Goal: Task Accomplishment & Management: Use online tool/utility

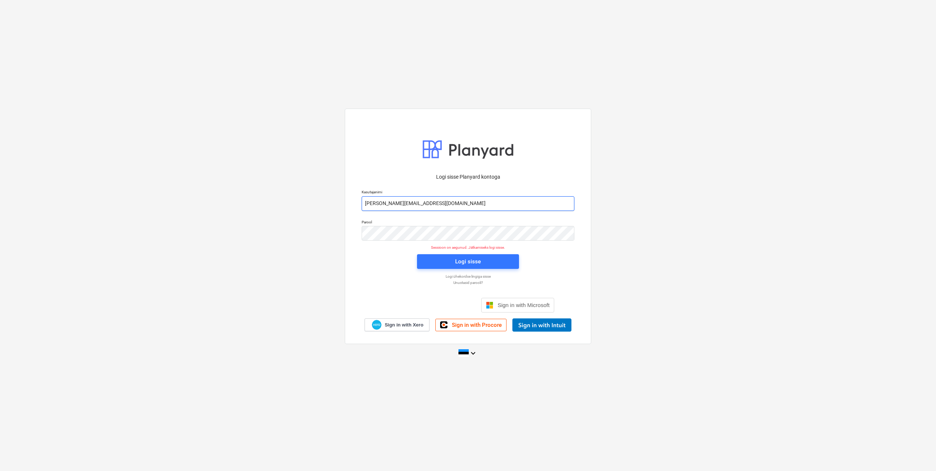
drag, startPoint x: 394, startPoint y: 203, endPoint x: 395, endPoint y: 208, distance: 4.9
click at [394, 203] on input "[PERSON_NAME][EMAIL_ADDRESS][DOMAIN_NAME]" at bounding box center [468, 203] width 213 height 15
type input "[EMAIL_ADDRESS][DOMAIN_NAME]"
click at [355, 236] on div "Logi sisse Planyard kontoga Kasutajanimi [EMAIL_ADDRESS][DOMAIN_NAME] Parool Se…" at bounding box center [468, 226] width 246 height 235
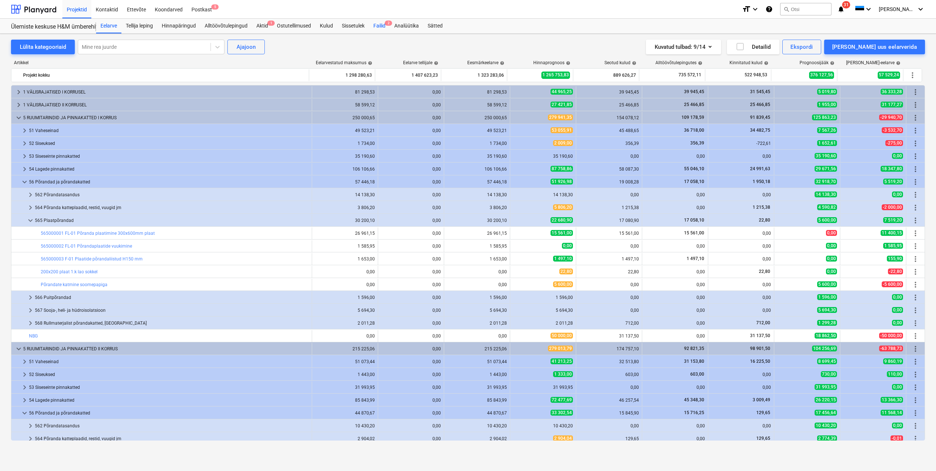
click at [381, 25] on div "Failid 2" at bounding box center [379, 26] width 21 height 15
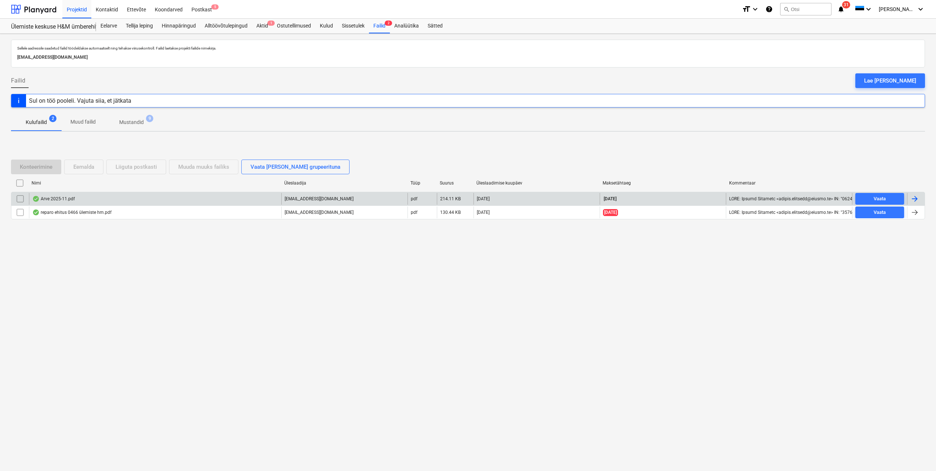
click at [910, 196] on div at bounding box center [914, 198] width 9 height 9
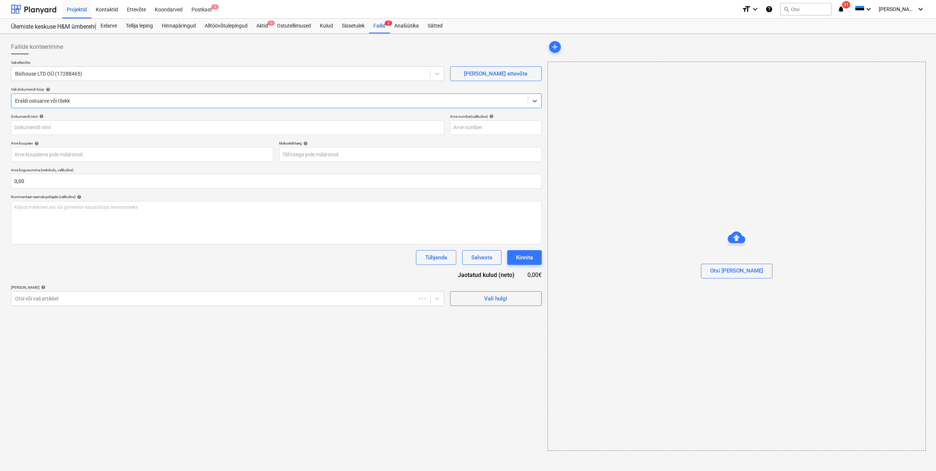
type input "2025-11"
type input "[DATE]"
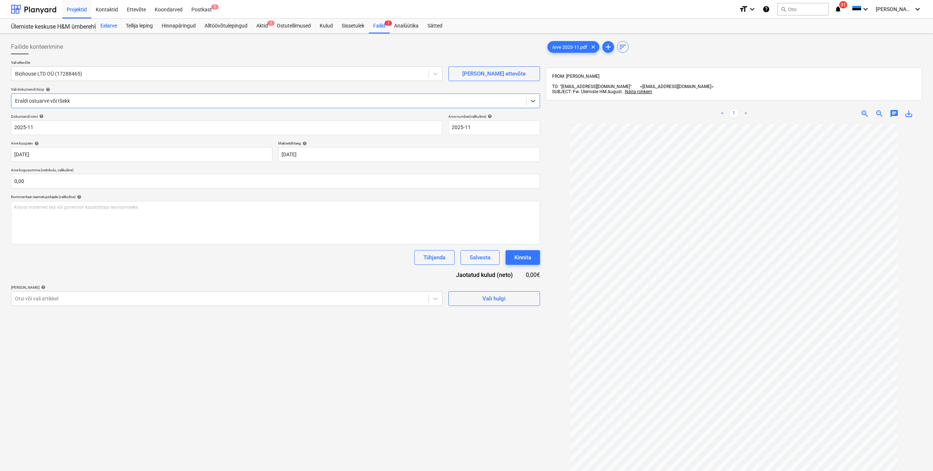
click at [112, 26] on div "Eelarve" at bounding box center [108, 26] width 25 height 15
